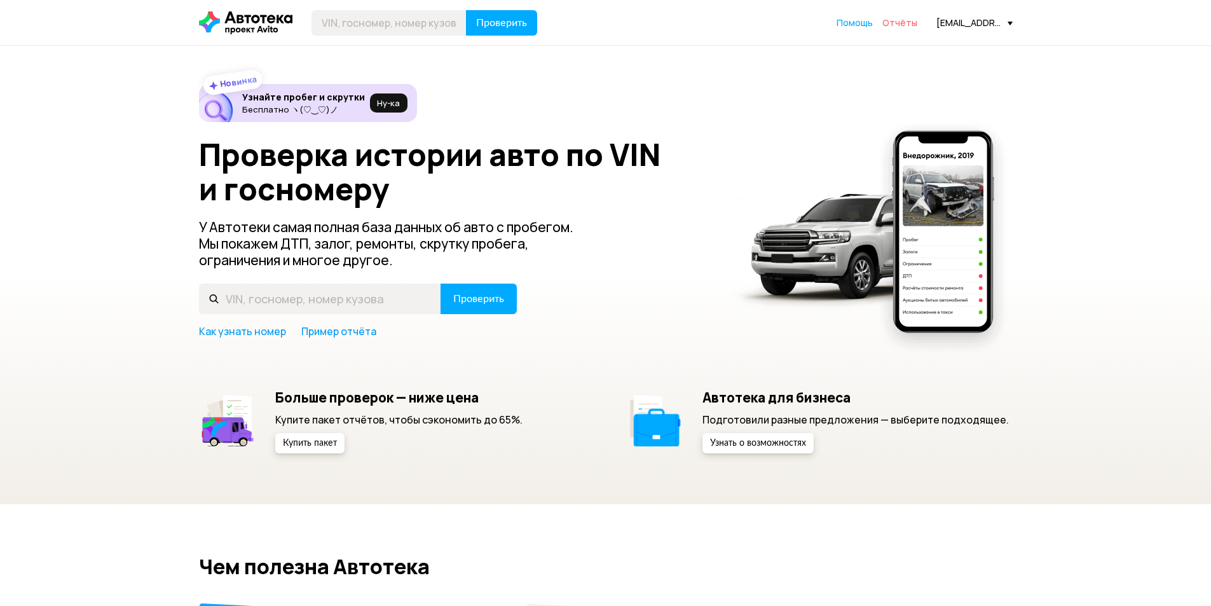
click at [896, 22] on span "Отчёты" at bounding box center [899, 23] width 35 height 12
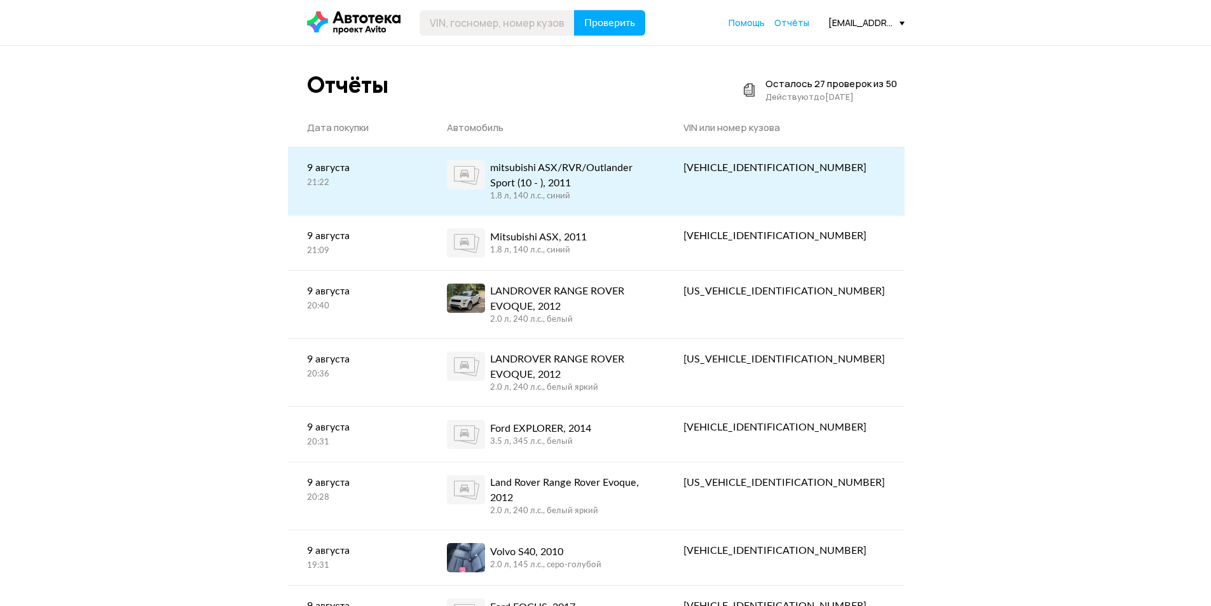
click at [640, 198] on div "1.8 л, 140 л.c., синий" at bounding box center [568, 196] width 156 height 11
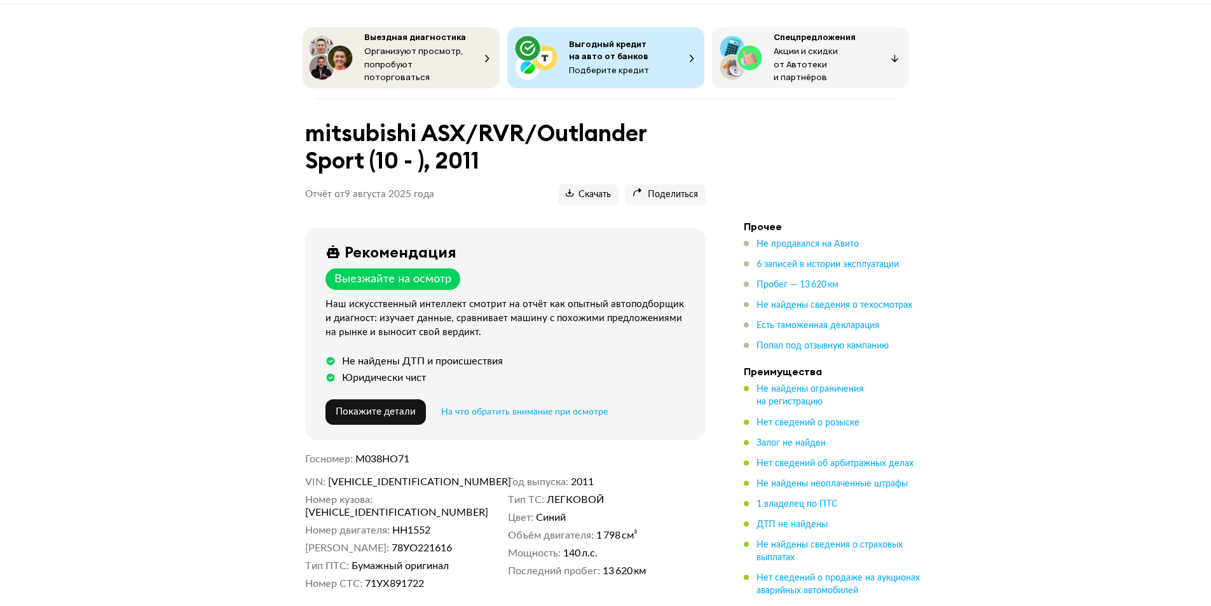
scroll to position [64, 0]
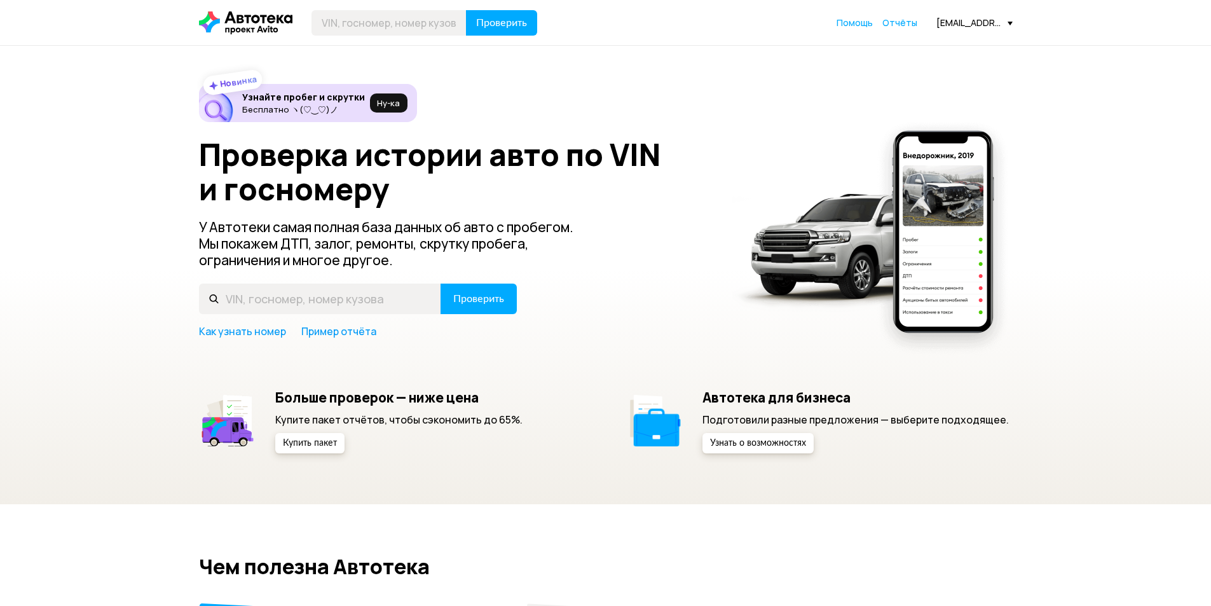
click at [905, 27] on link "Отчёты" at bounding box center [899, 23] width 35 height 13
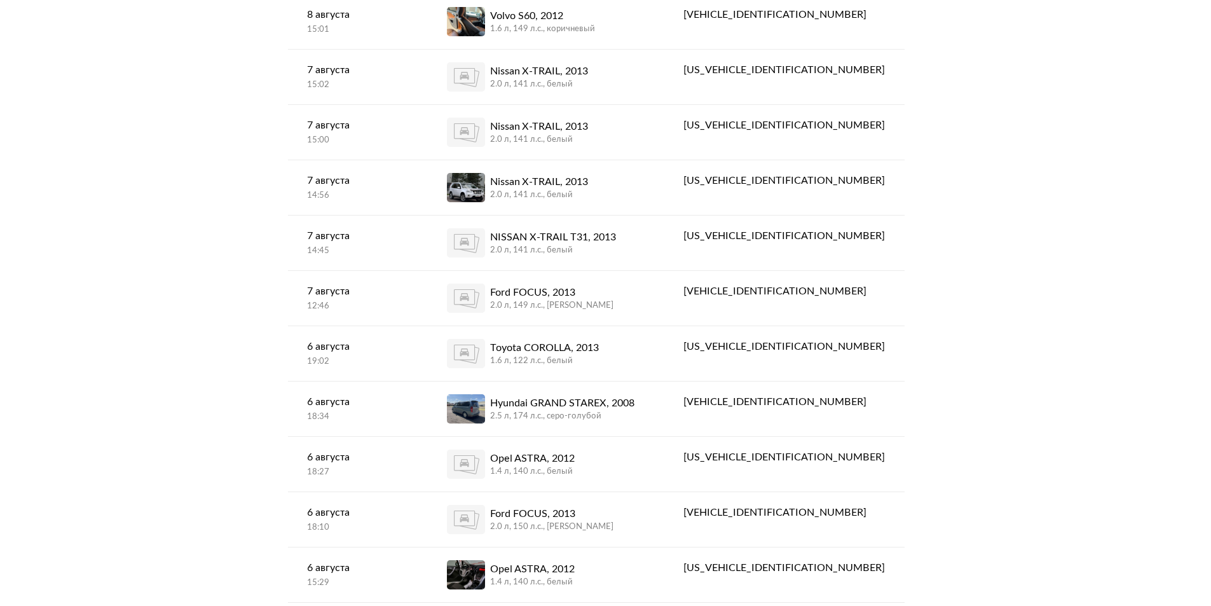
scroll to position [890, 0]
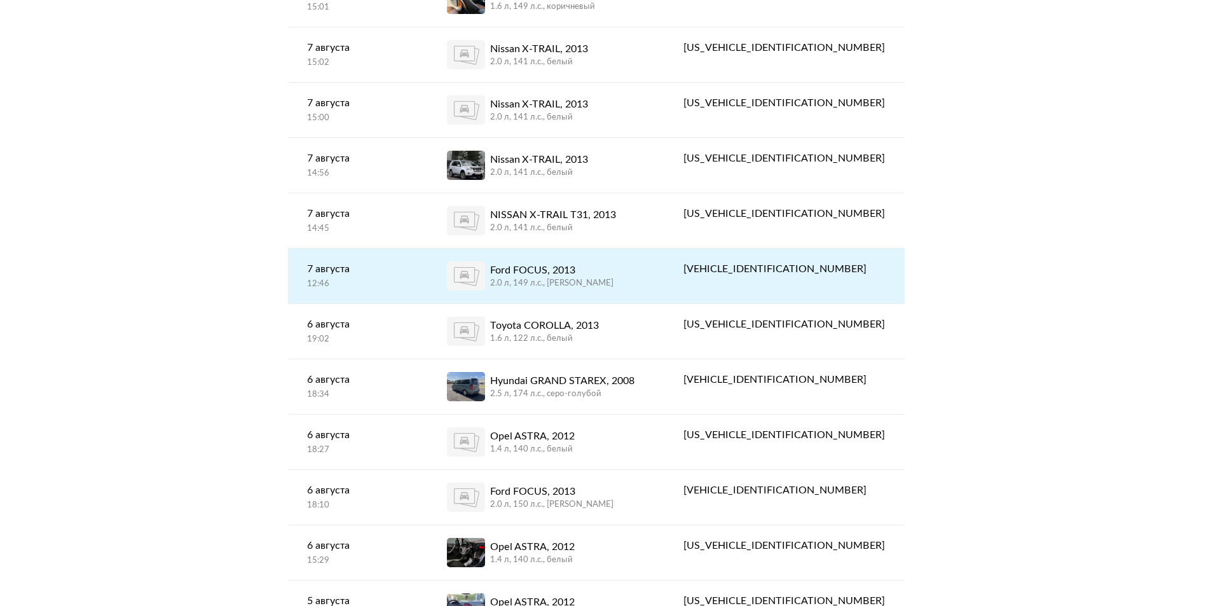
click at [605, 263] on div "Ford FOCUS, 2013" at bounding box center [551, 270] width 123 height 15
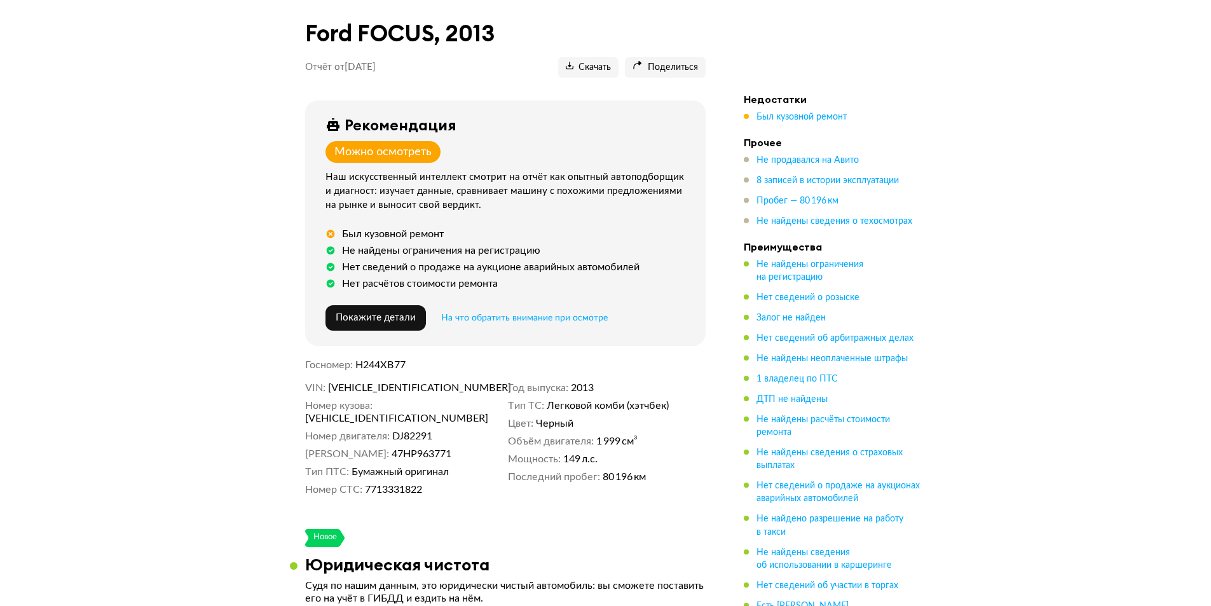
scroll to position [127, 0]
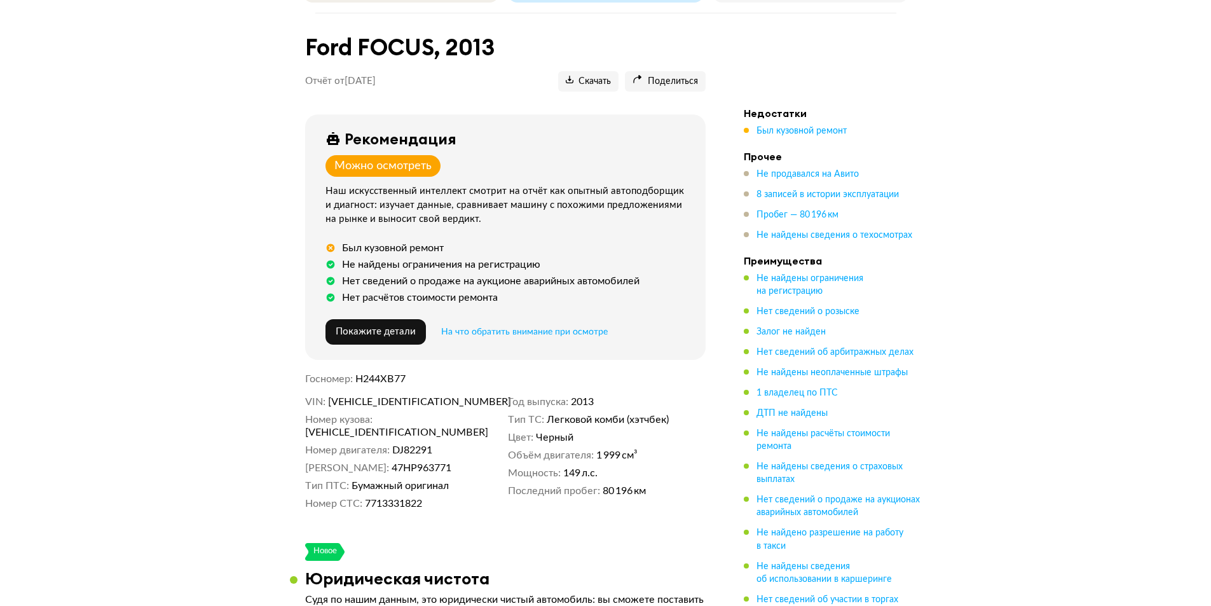
click at [442, 497] on dd "7713331822" at bounding box center [434, 503] width 138 height 13
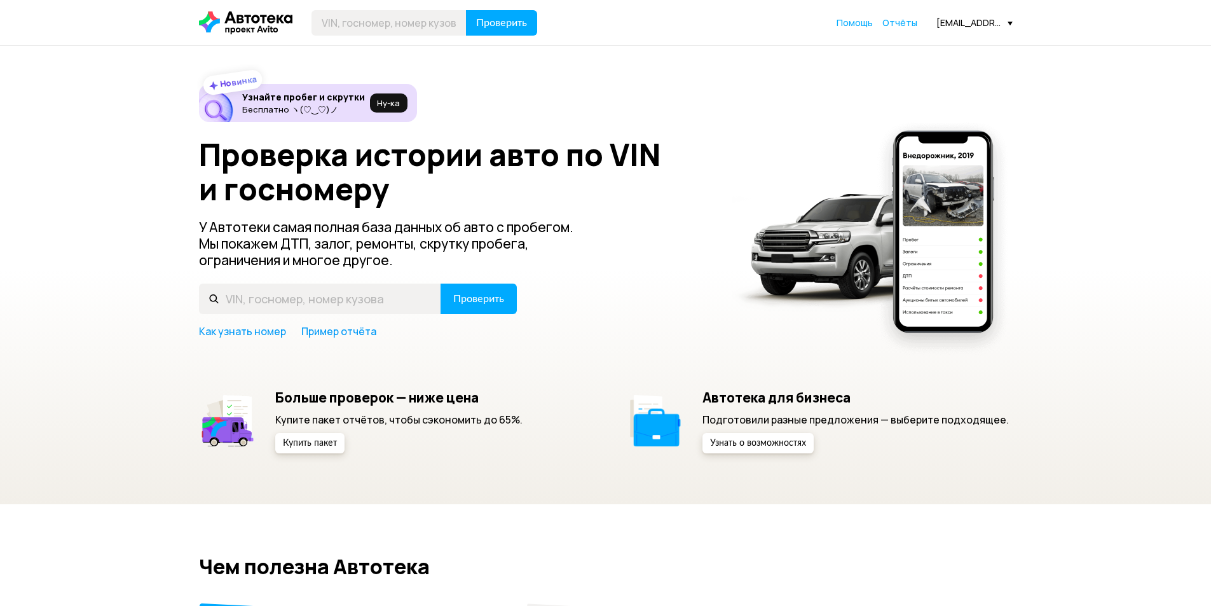
click at [907, 28] on link "Отчёты" at bounding box center [899, 23] width 35 height 13
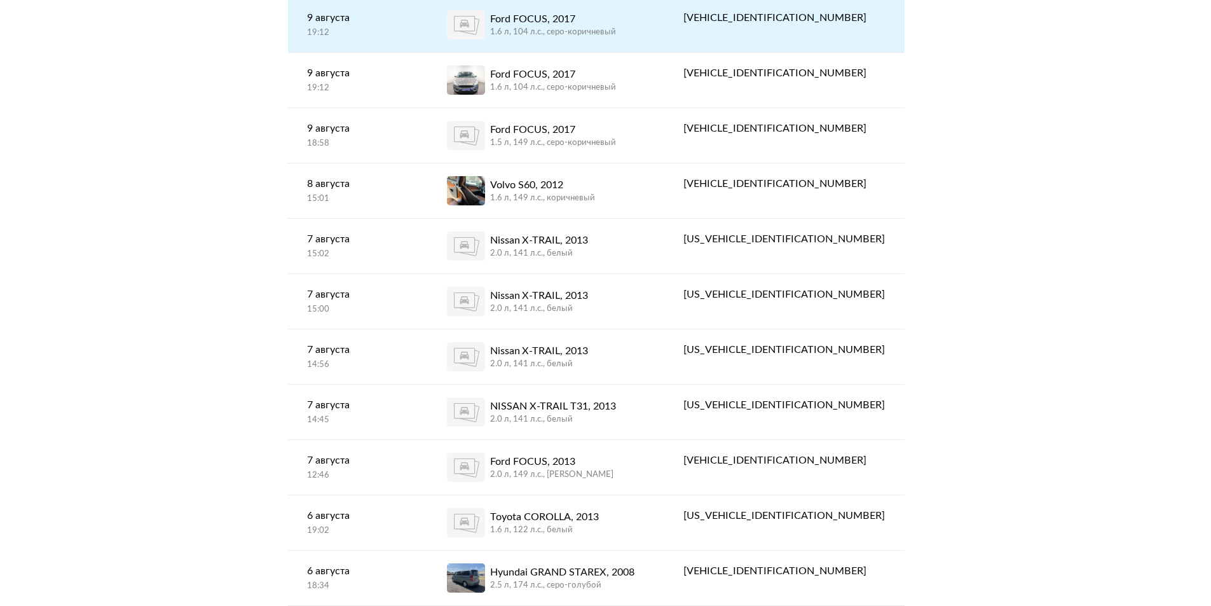
scroll to position [699, 0]
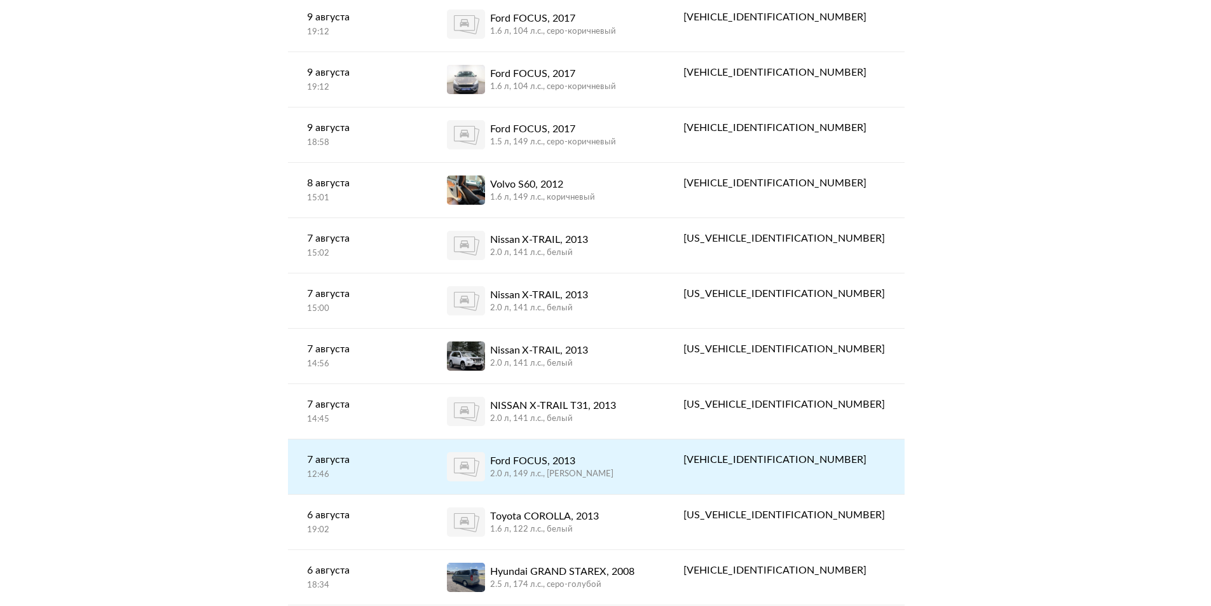
click at [594, 455] on div "Ford FOCUS, 2013" at bounding box center [551, 460] width 123 height 15
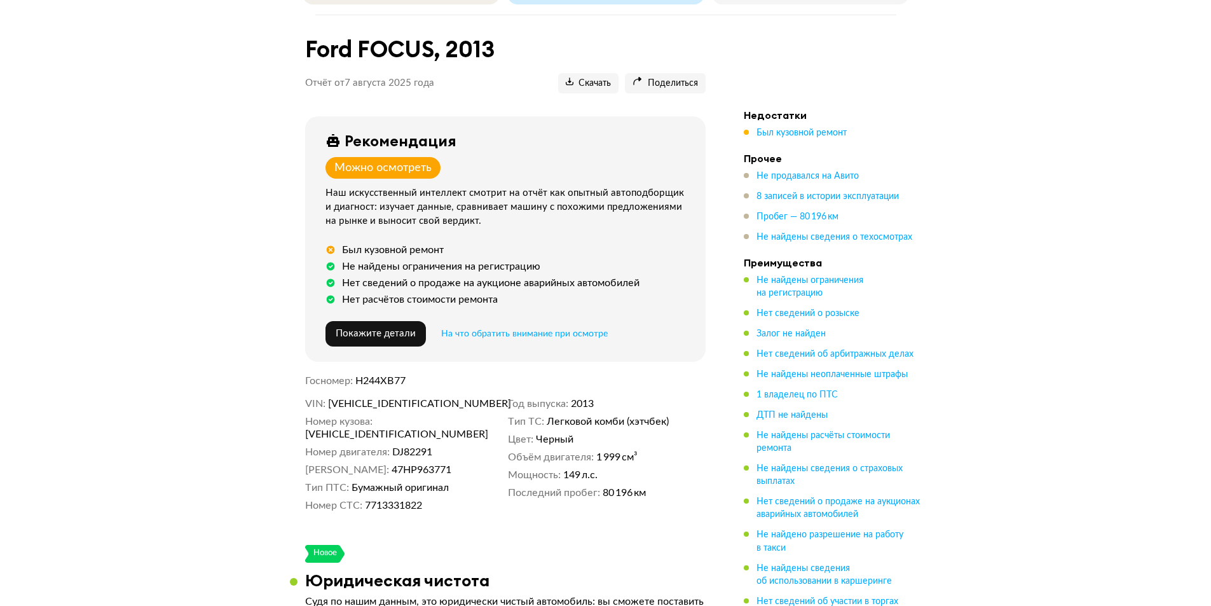
scroll to position [127, 0]
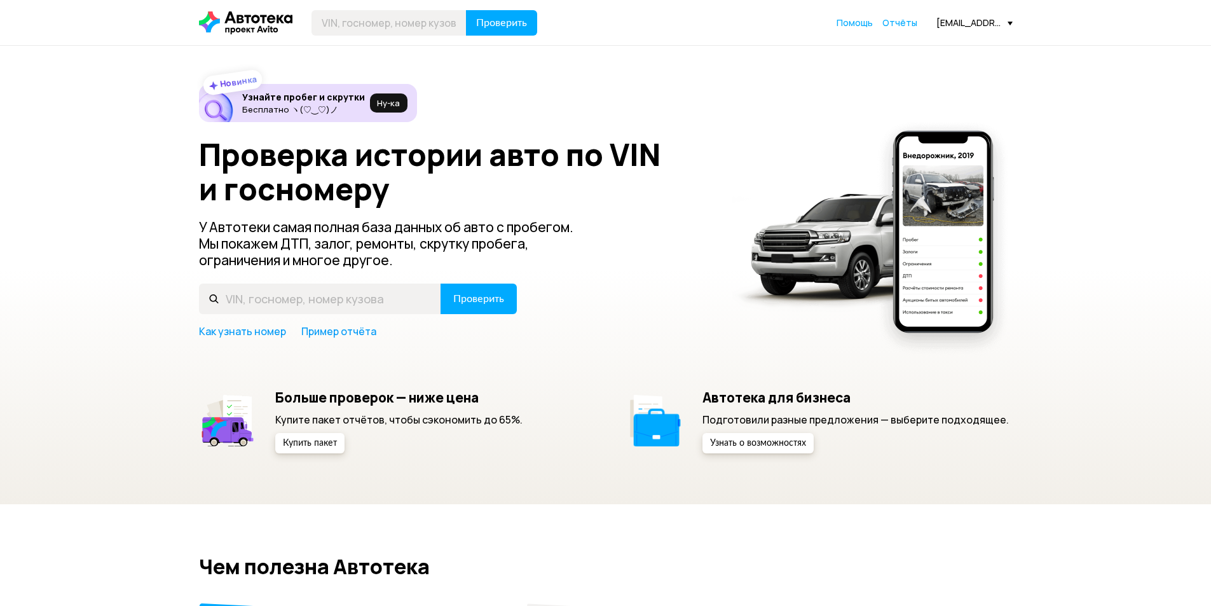
click at [915, 28] on link "Отчёты" at bounding box center [899, 23] width 35 height 13
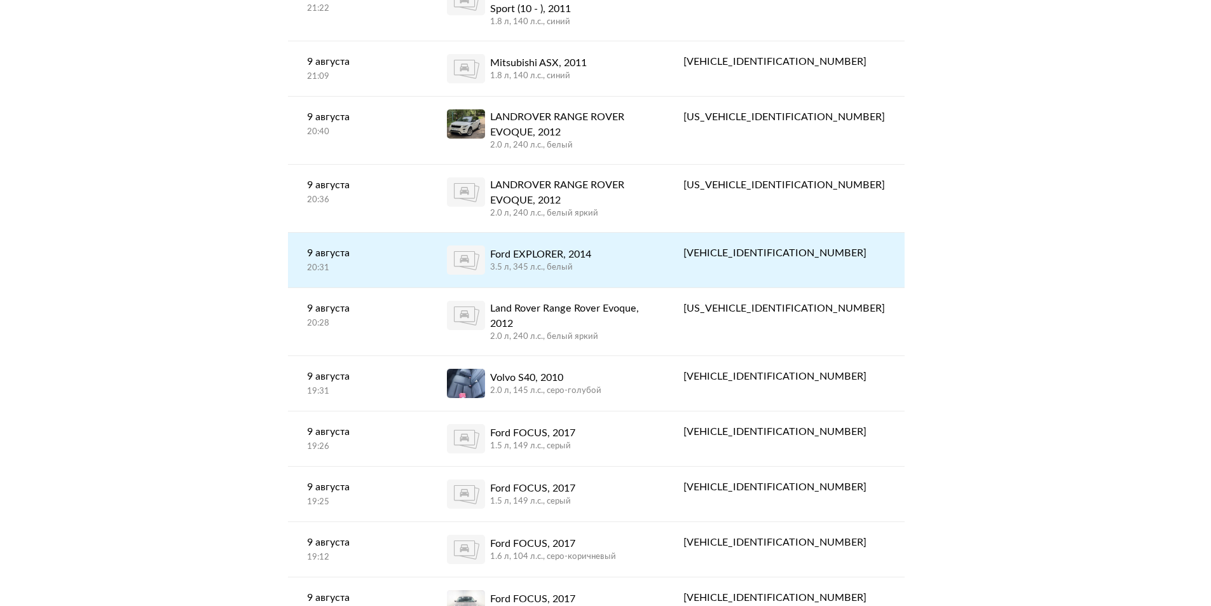
scroll to position [254, 0]
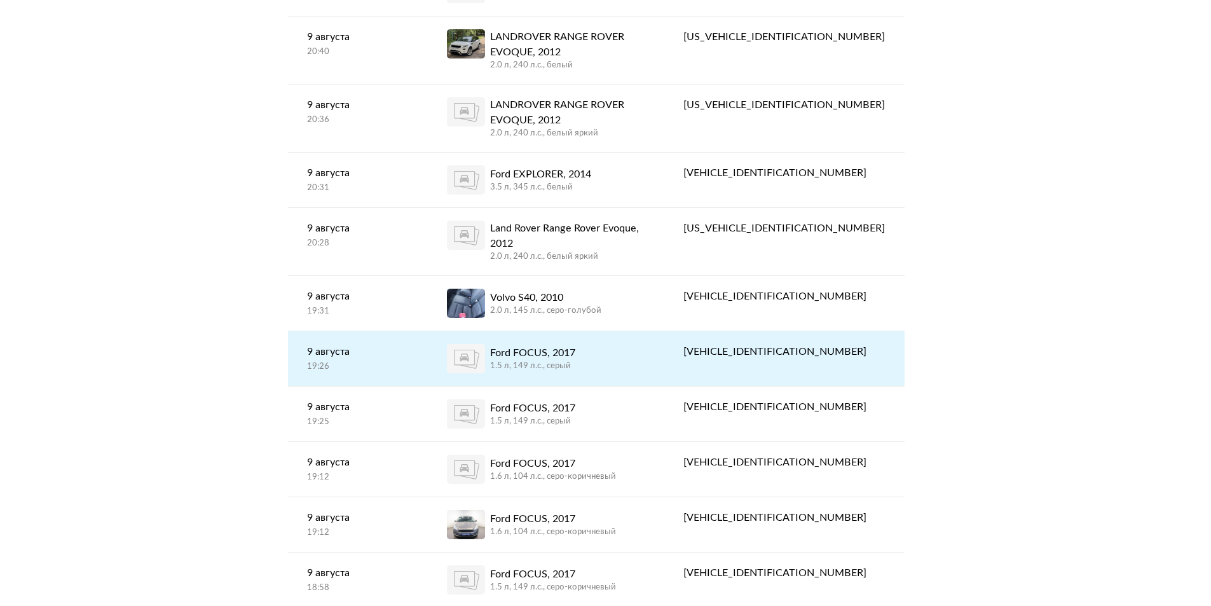
click at [646, 344] on div "Ford FOCUS, 2017 1.5 л, 149 л.c., серый" at bounding box center [546, 358] width 199 height 29
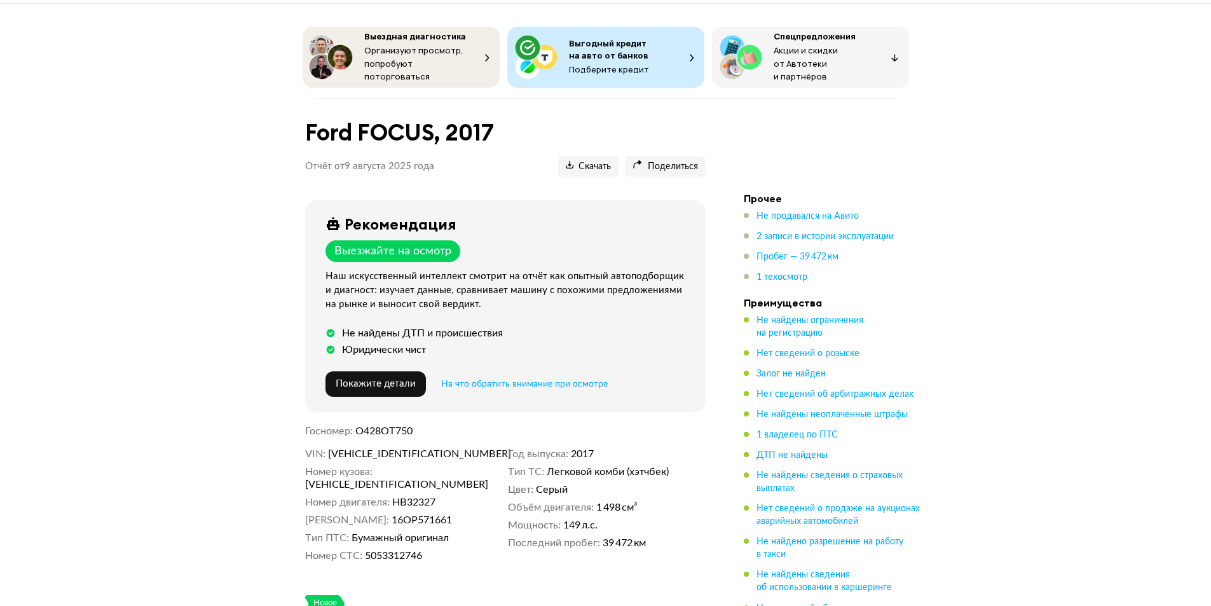
scroll to position [64, 0]
